Goal: Task Accomplishment & Management: Use online tool/utility

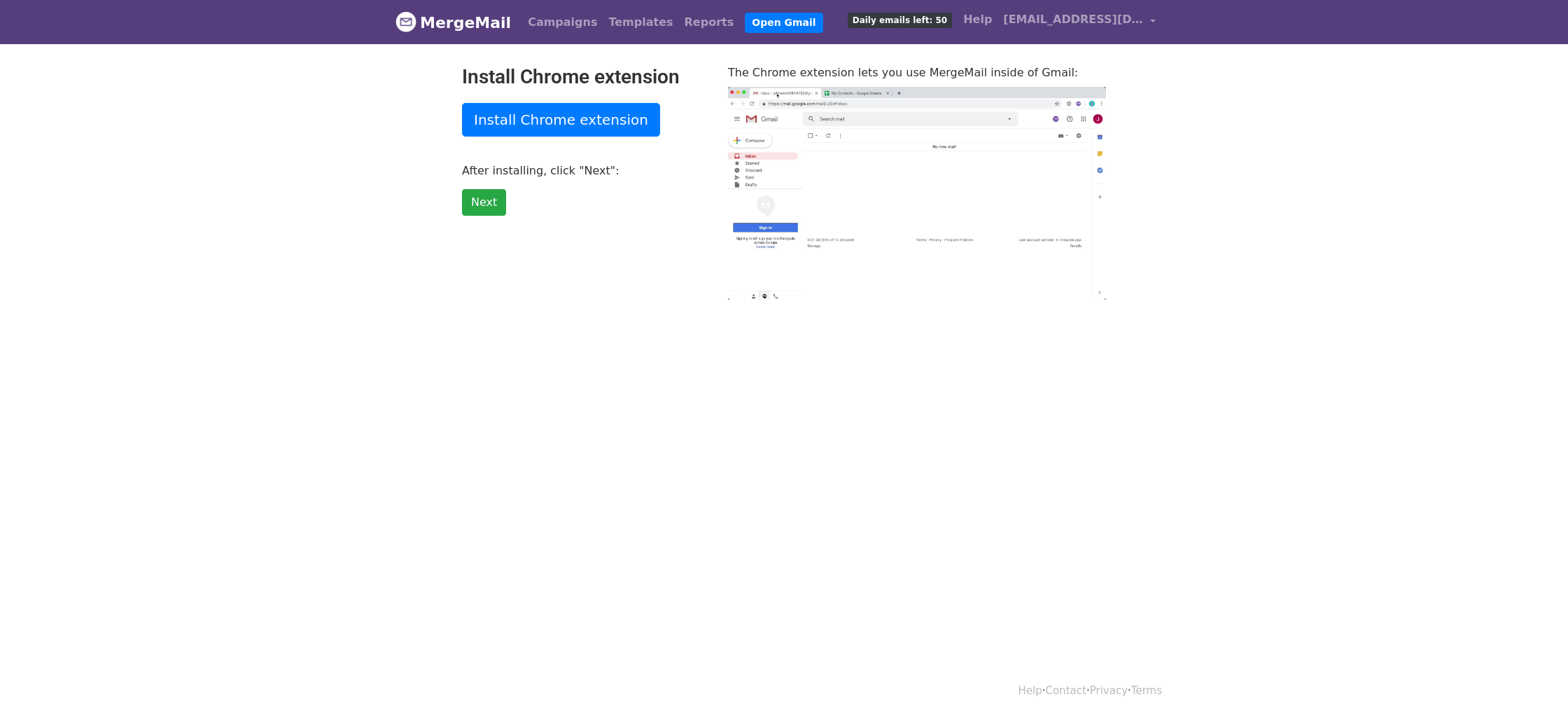
scroll to position [1, 0]
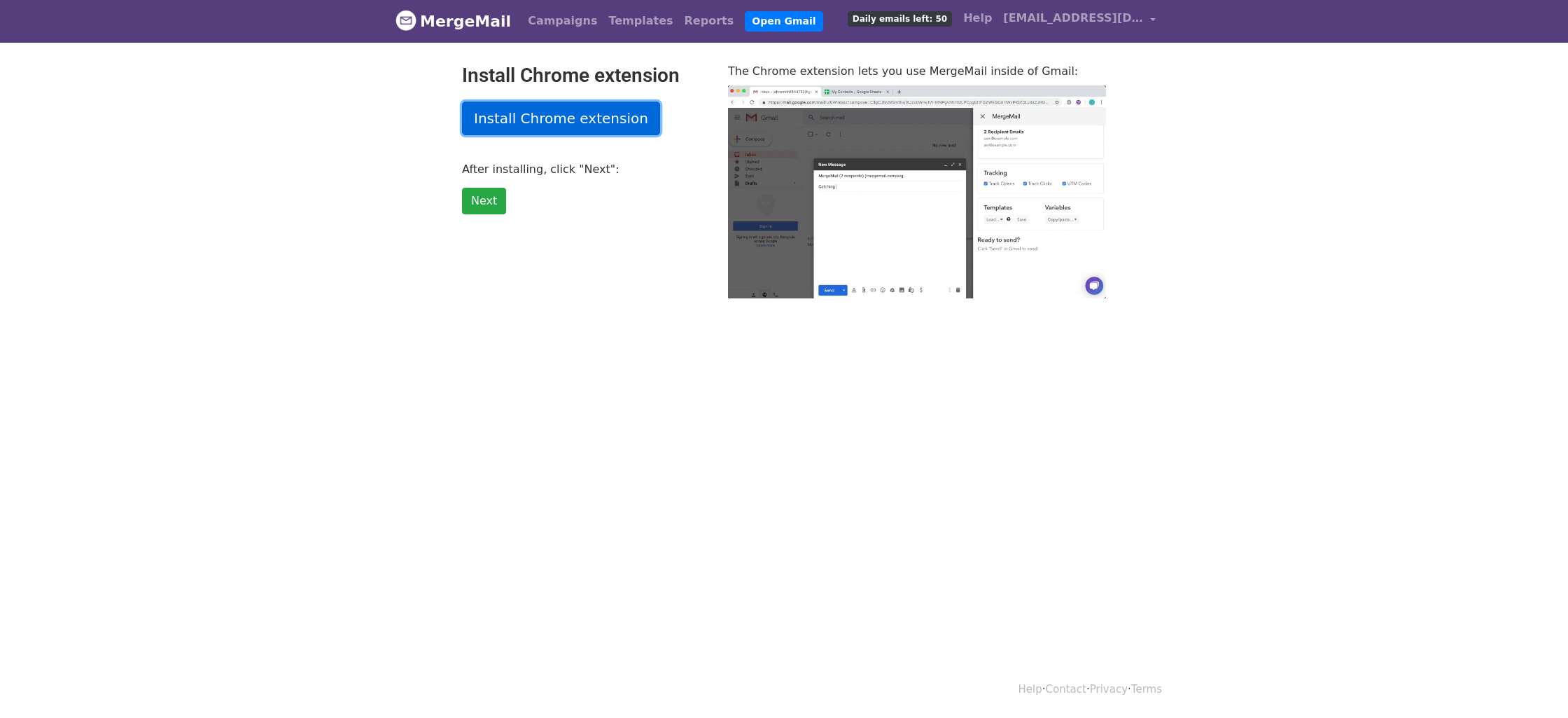
click at [565, 119] on link "Install Chrome extension" at bounding box center [561, 118] width 198 height 34
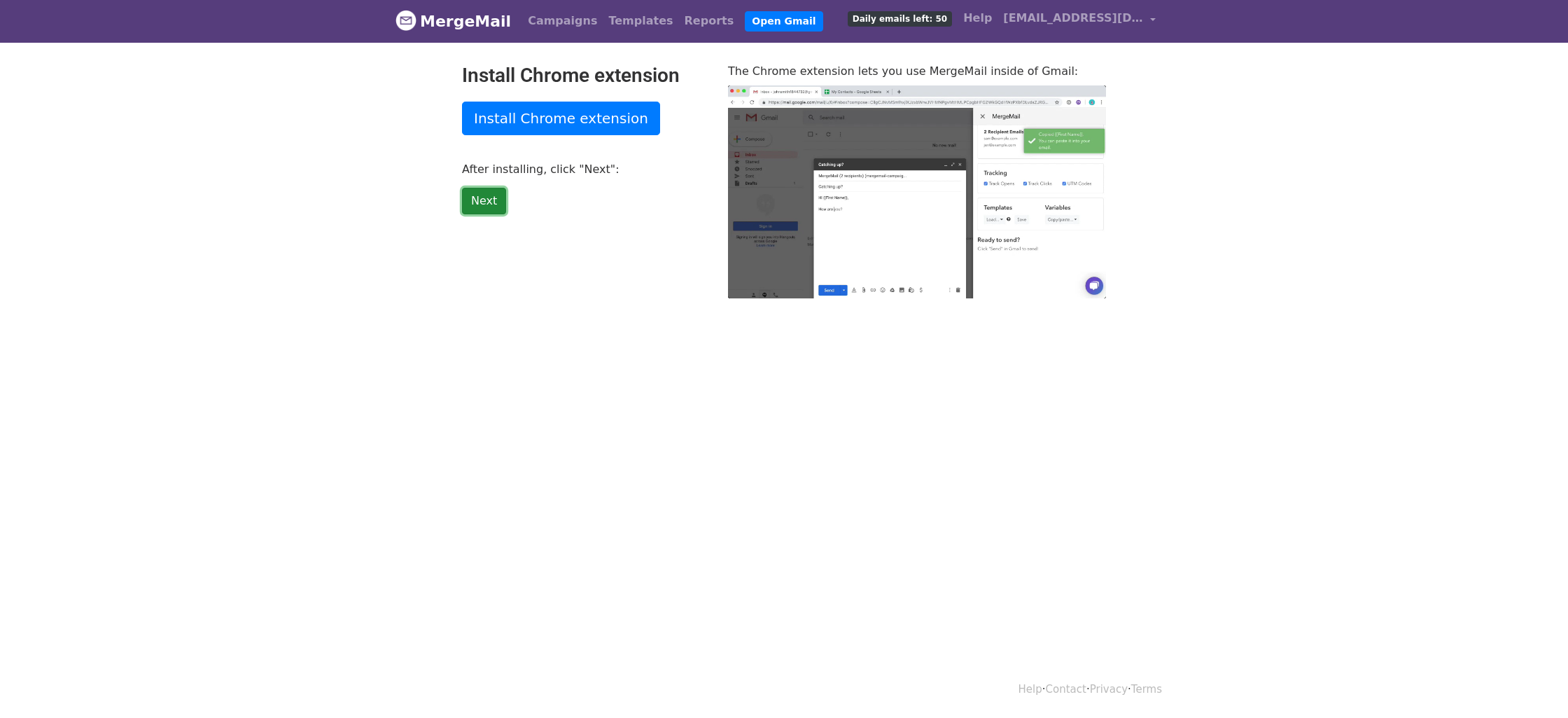
click at [482, 193] on link "Next" at bounding box center [484, 201] width 44 height 26
type input "55.45"
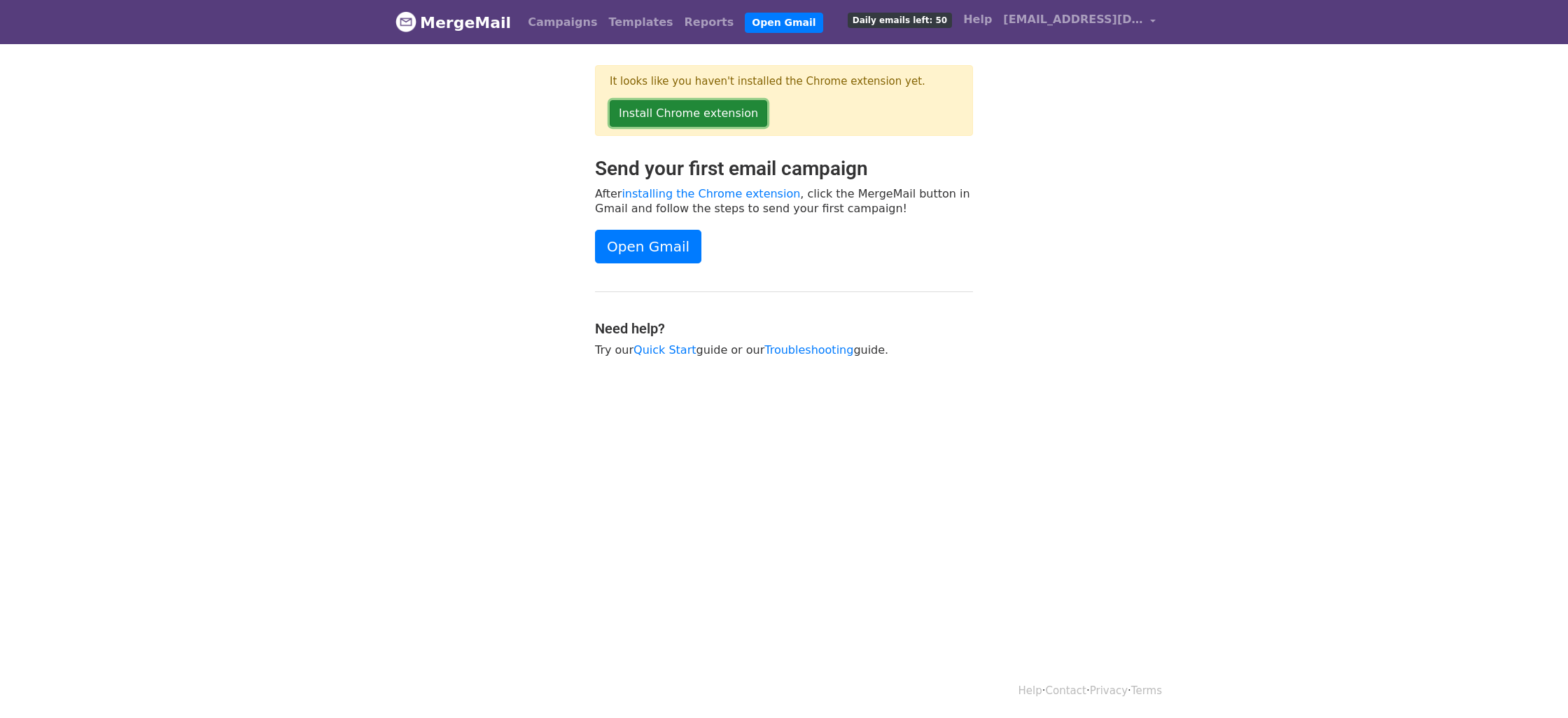
click at [675, 113] on link "Install Chrome extension" at bounding box center [688, 113] width 157 height 26
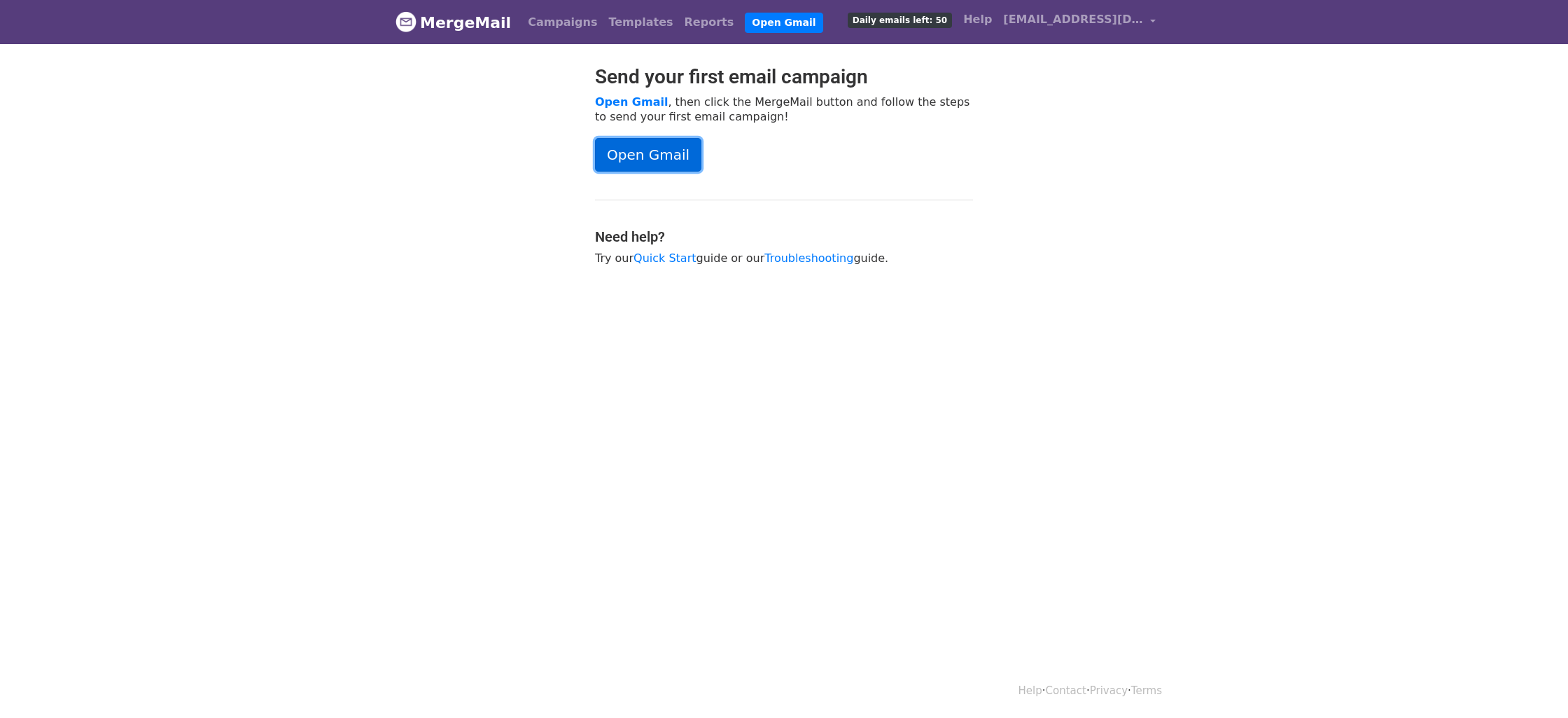
click at [617, 157] on link "Open Gmail" at bounding box center [648, 155] width 106 height 34
